Goal: Find specific page/section: Find specific page/section

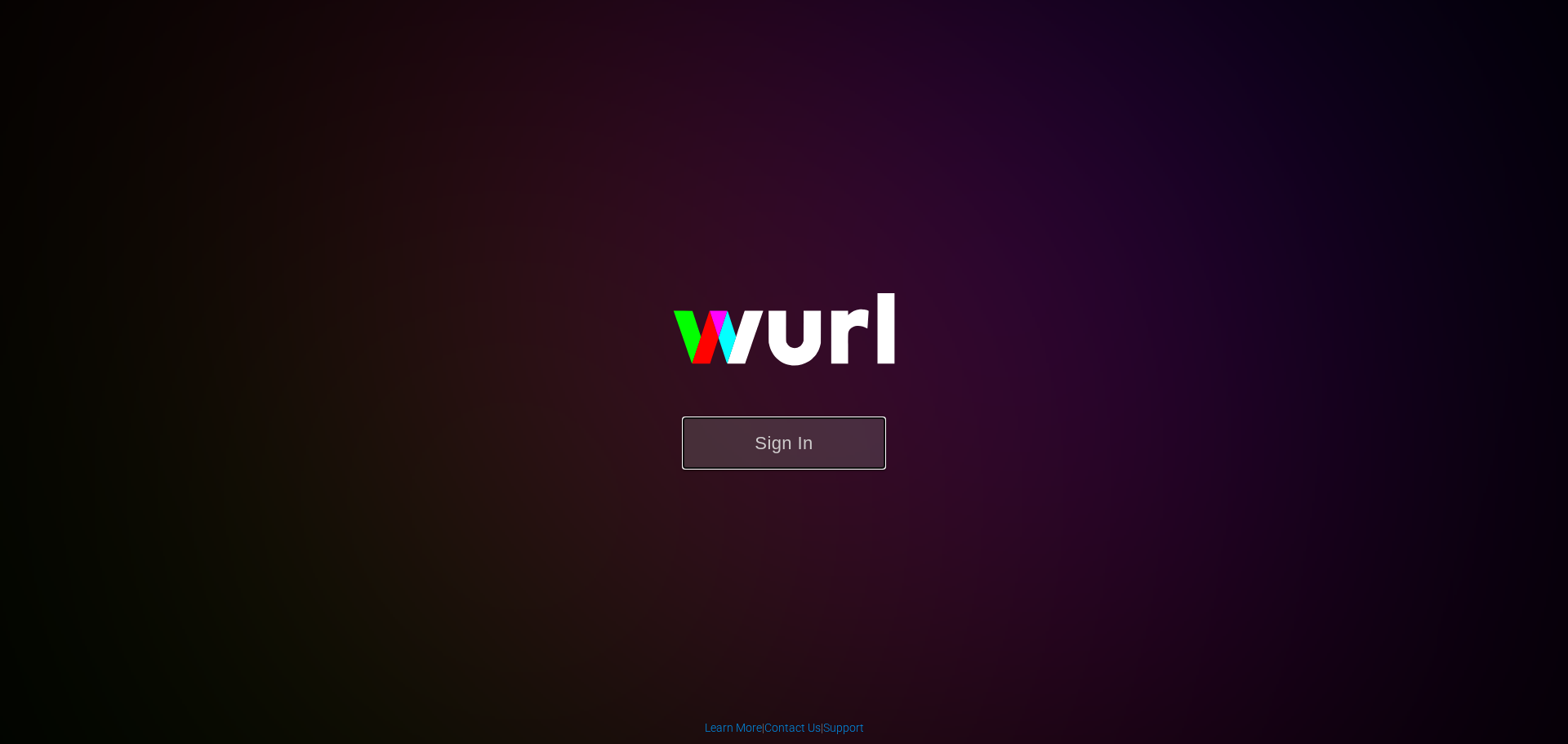
click at [788, 443] on button "Sign In" at bounding box center [783, 443] width 204 height 53
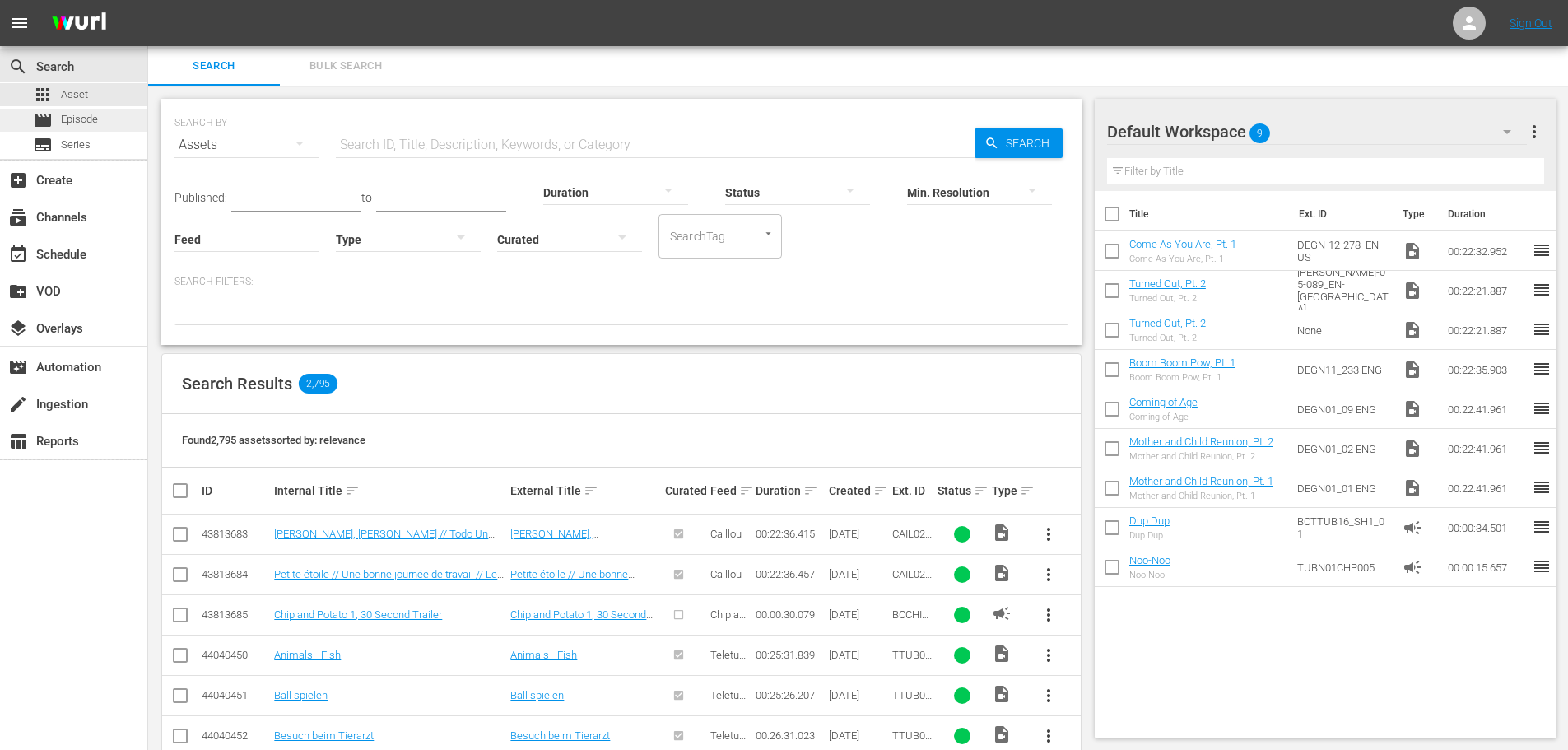
click at [86, 119] on span "Episode" at bounding box center [79, 119] width 37 height 16
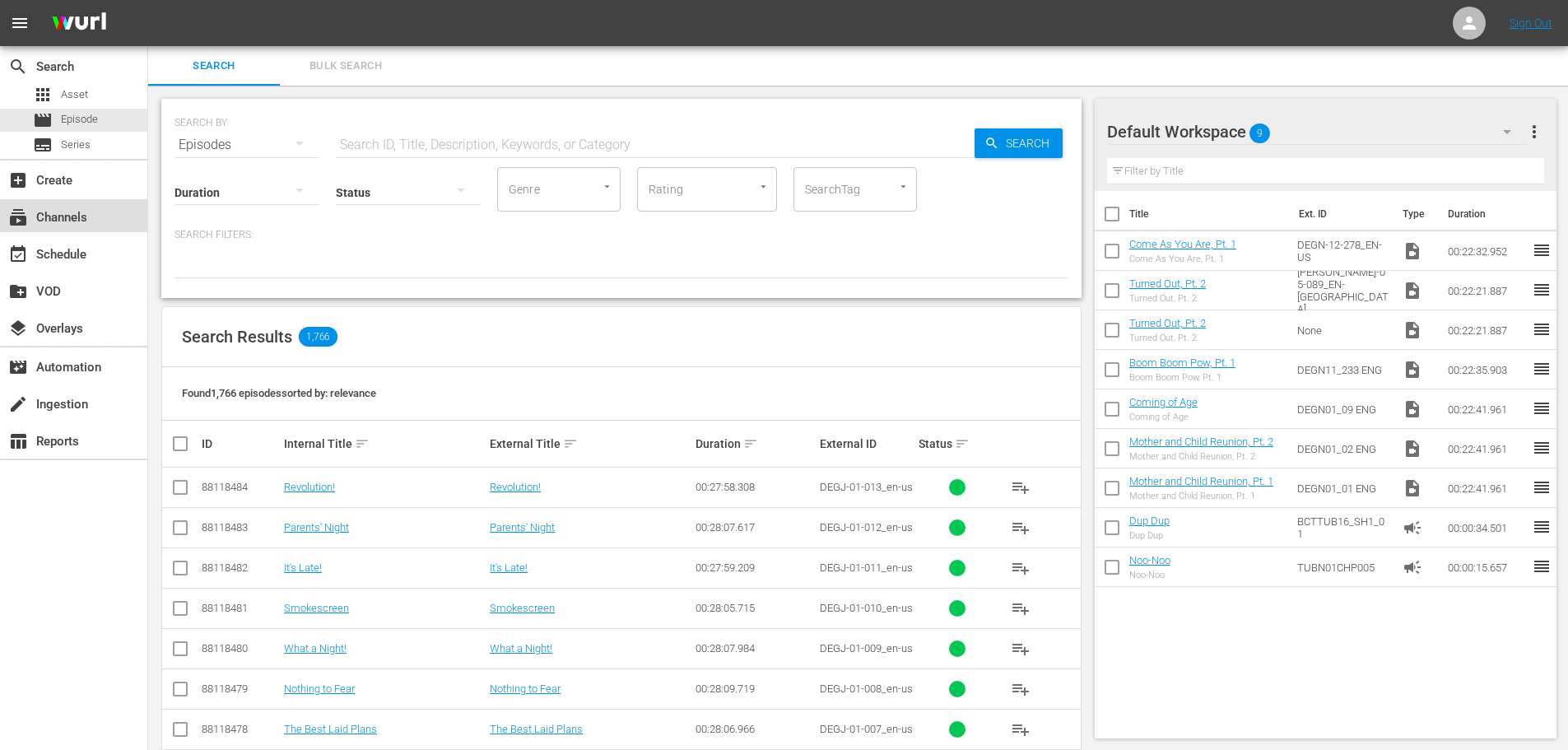
click at [71, 216] on div "subscriptions Channels" at bounding box center [45, 214] width 92 height 15
